Goal: Find specific fact

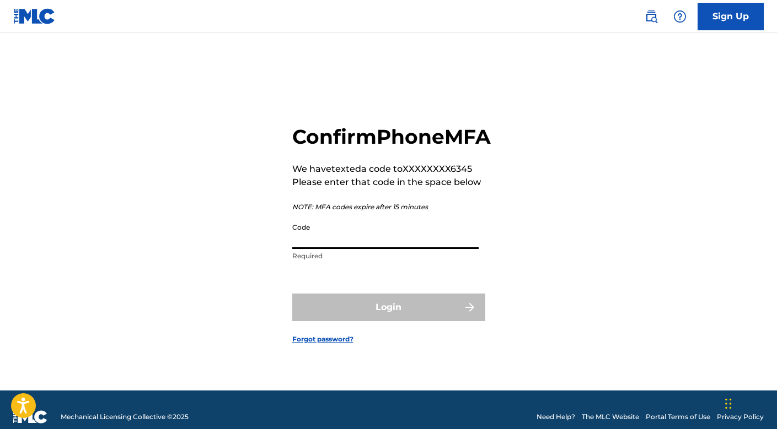
click at [370, 249] on input "Code" at bounding box center [385, 233] width 186 height 31
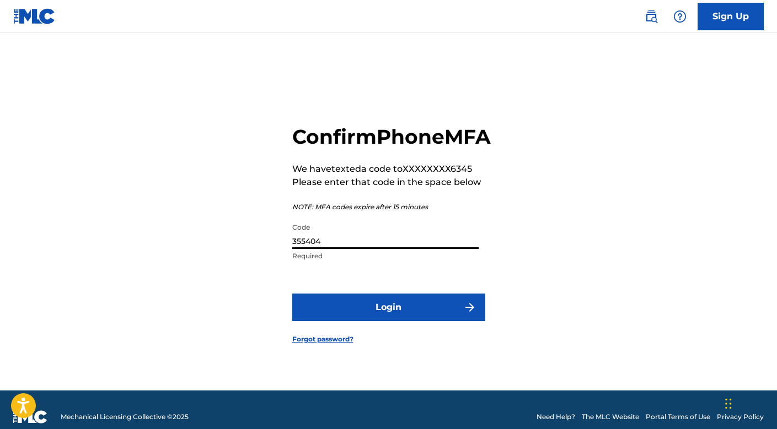
type input "355404"
click at [388, 320] on button "Login" at bounding box center [388, 308] width 193 height 28
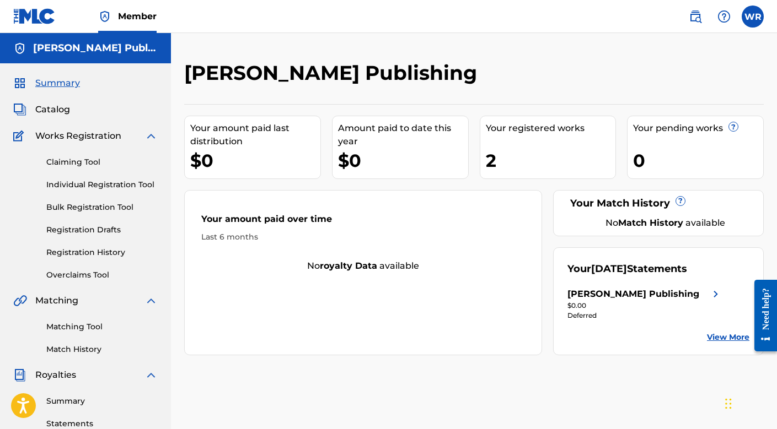
click at [47, 111] on span "Catalog" at bounding box center [52, 109] width 35 height 13
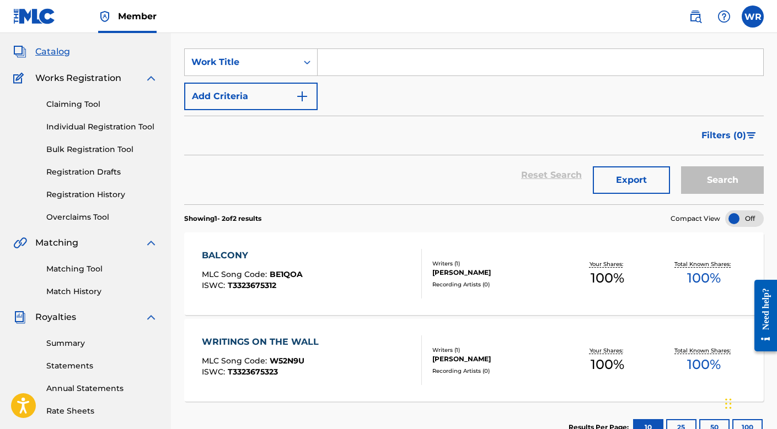
scroll to position [68, 0]
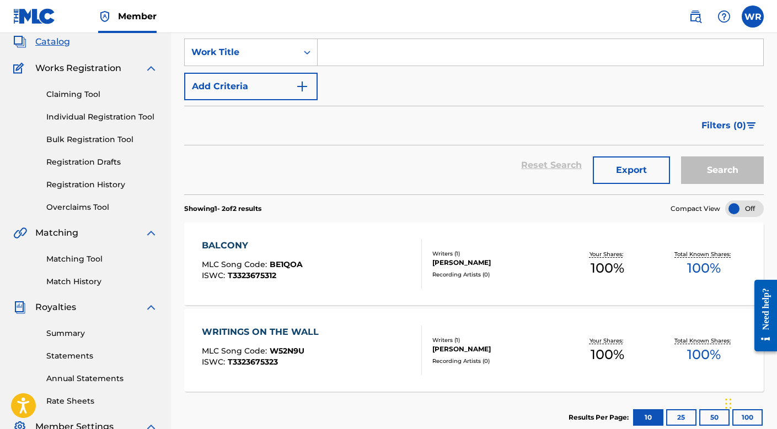
click at [284, 275] on div "ISWC : T3323675312" at bounding box center [252, 276] width 101 height 8
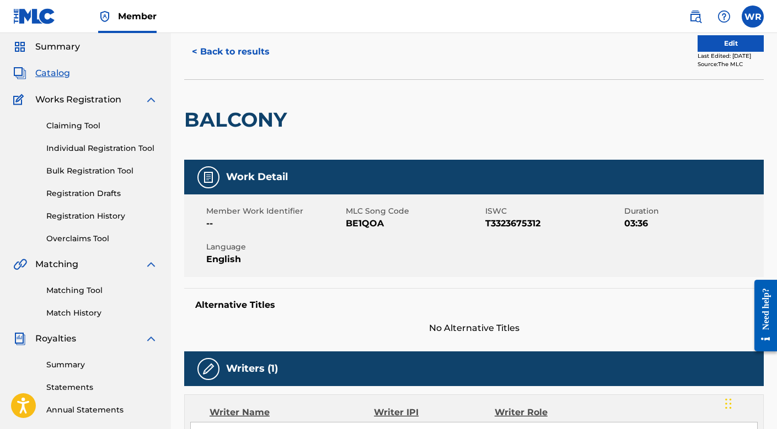
scroll to position [40, 0]
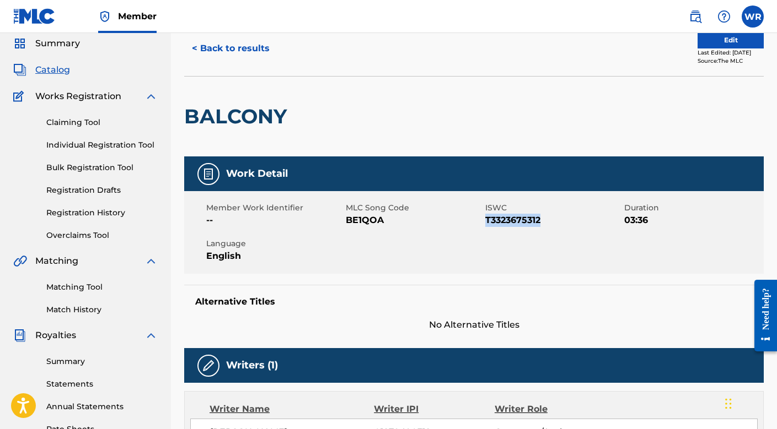
drag, startPoint x: 486, startPoint y: 218, endPoint x: 543, endPoint y: 219, distance: 57.3
click at [543, 219] on span "T3323675312" at bounding box center [553, 220] width 137 height 13
copy span "T3323675312"
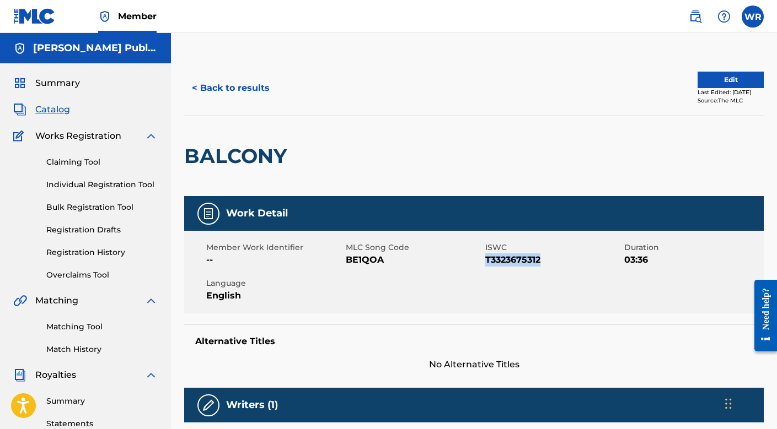
scroll to position [0, 0]
